Goal: Task Accomplishment & Management: Manage account settings

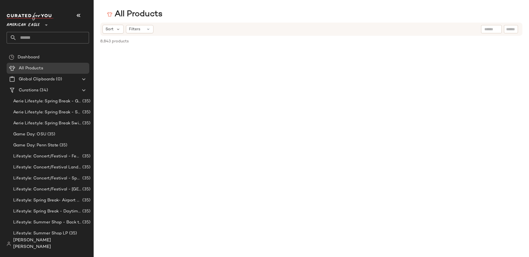
scroll to position [6436, 0]
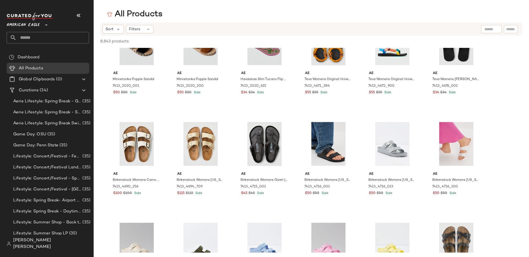
click at [52, 244] on div "[PERSON_NAME] [PERSON_NAME]" at bounding box center [50, 244] width 87 height 18
click at [50, 247] on span "[PERSON_NAME] [PERSON_NAME]" at bounding box center [51, 244] width 76 height 13
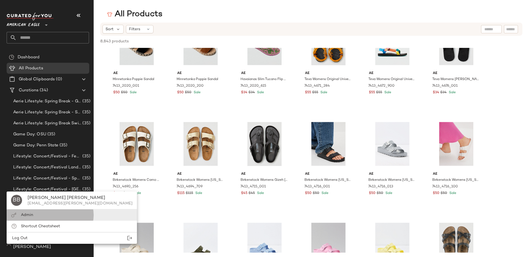
click at [44, 221] on div "Admin" at bounding box center [72, 226] width 130 height 11
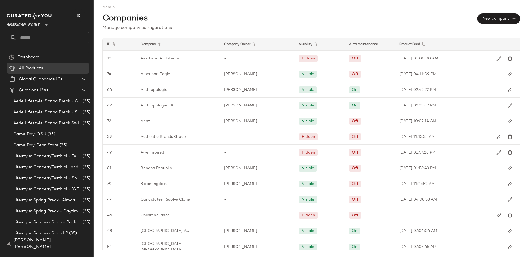
click at [395, 45] on div "Auto Maintenance" at bounding box center [432, 44] width 75 height 12
click at [40, 158] on span "Lifestyle: Concert/Festival - Femme" at bounding box center [47, 157] width 68 height 6
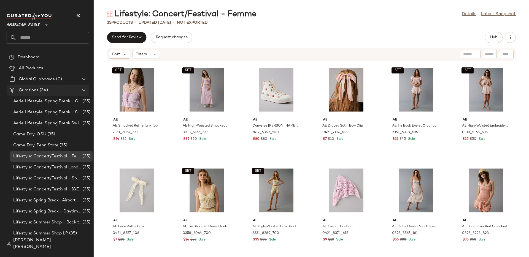
click at [57, 91] on div "Curations (34)" at bounding box center [48, 90] width 62 height 6
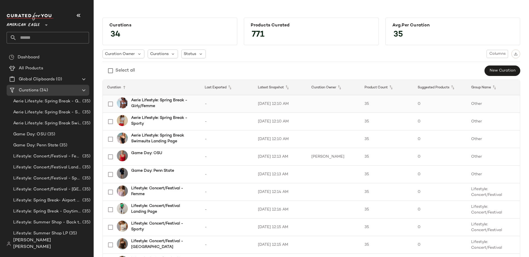
click at [128, 103] on div "Aerie Lifestyle: Spring Break - Girly/Femme" at bounding box center [162, 104] width 68 height 13
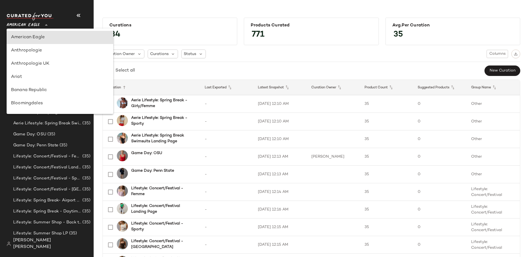
click at [39, 28] on span "American Eagle" at bounding box center [23, 24] width 33 height 10
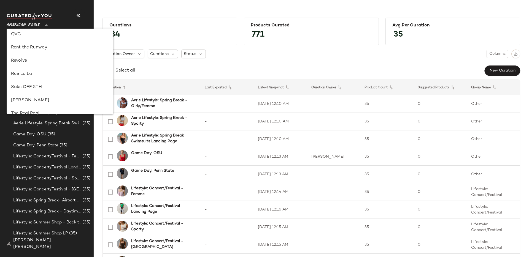
scroll to position [268, 0]
click at [40, 62] on div "Revolve" at bounding box center [60, 60] width 98 height 7
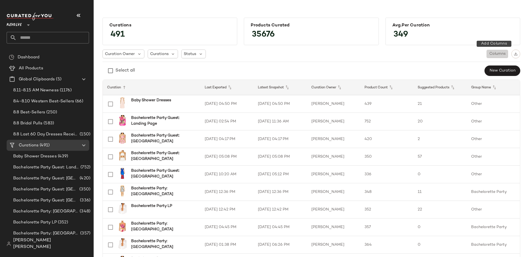
click at [490, 53] on span "Columns" at bounding box center [497, 54] width 17 height 4
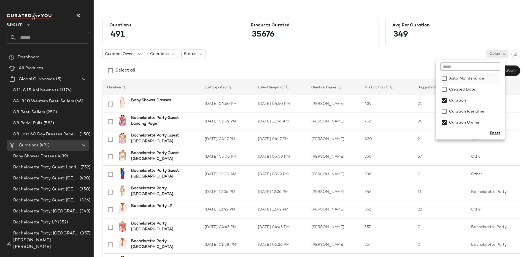
click at [464, 79] on label "Auto Maintenance" at bounding box center [466, 78] width 36 height 11
click at [405, 70] on div "Select all New Curation" at bounding box center [312, 70] width 418 height 11
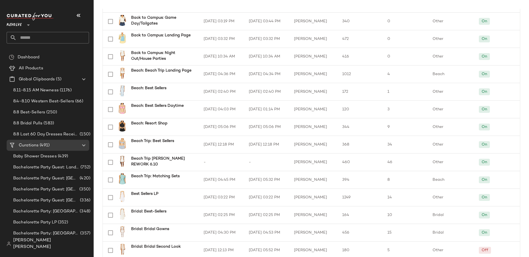
scroll to position [270, 0]
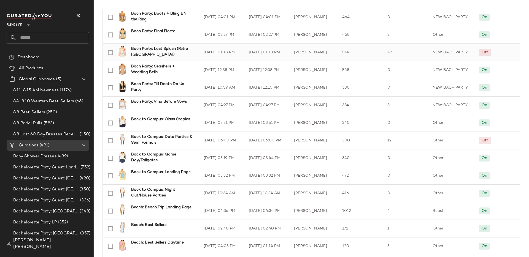
scroll to position [251, 0]
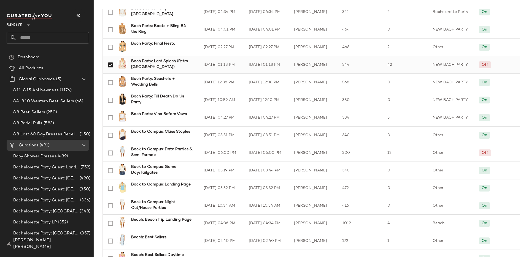
click at [486, 65] on span "Off" at bounding box center [485, 64] width 12 height 7
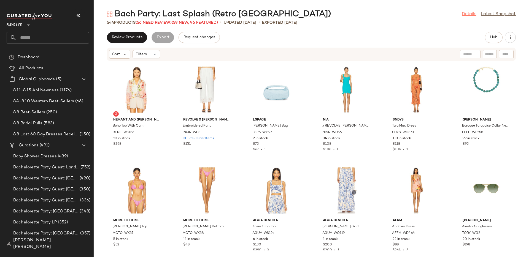
click at [467, 13] on link "Details" at bounding box center [469, 14] width 15 height 7
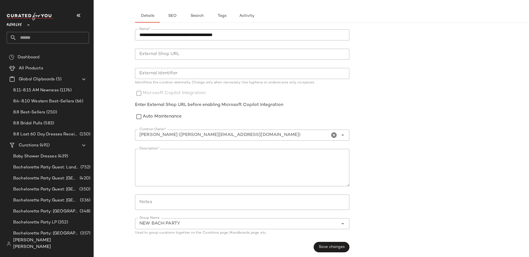
scroll to position [29, 0]
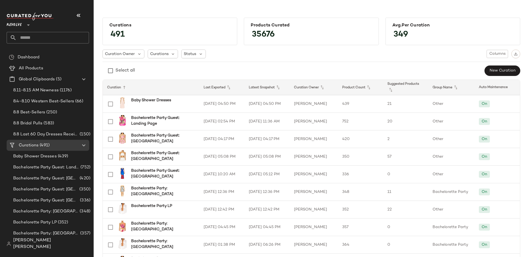
click at [25, 30] on div "Revolve **" at bounding box center [48, 28] width 82 height 31
click at [30, 26] on icon at bounding box center [28, 25] width 7 height 7
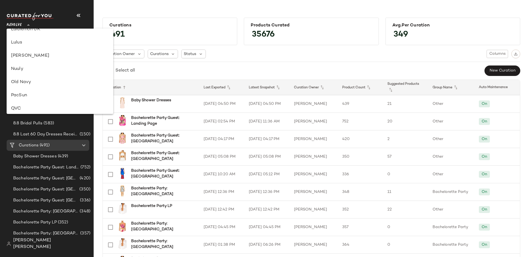
scroll to position [197, 0]
click at [33, 38] on div "Lulus" at bounding box center [60, 39] width 98 height 7
type input "**"
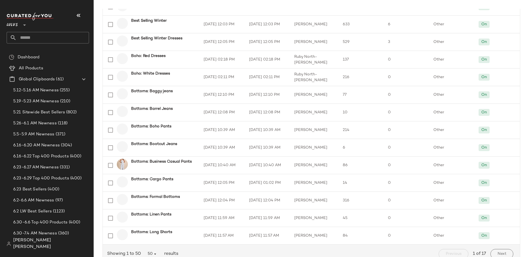
scroll to position [752, 0]
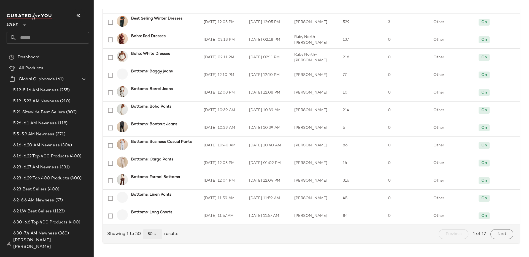
click at [157, 232] on icon "button" at bounding box center [155, 234] width 5 height 5
click at [154, 223] on div "All" at bounding box center [153, 220] width 10 height 7
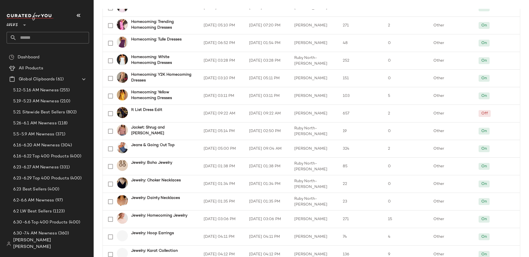
scroll to position [6826, 0]
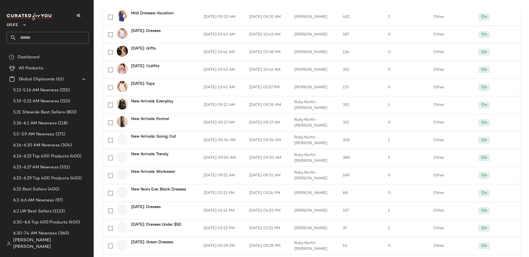
scroll to position [8137, 0]
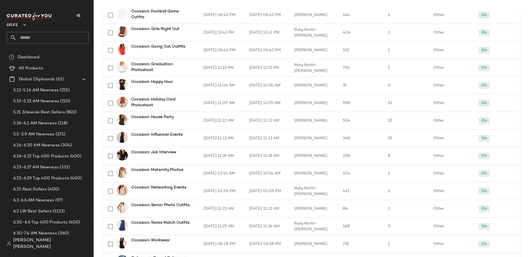
scroll to position [7445, 0]
